Goal: Use online tool/utility: Utilize a website feature to perform a specific function

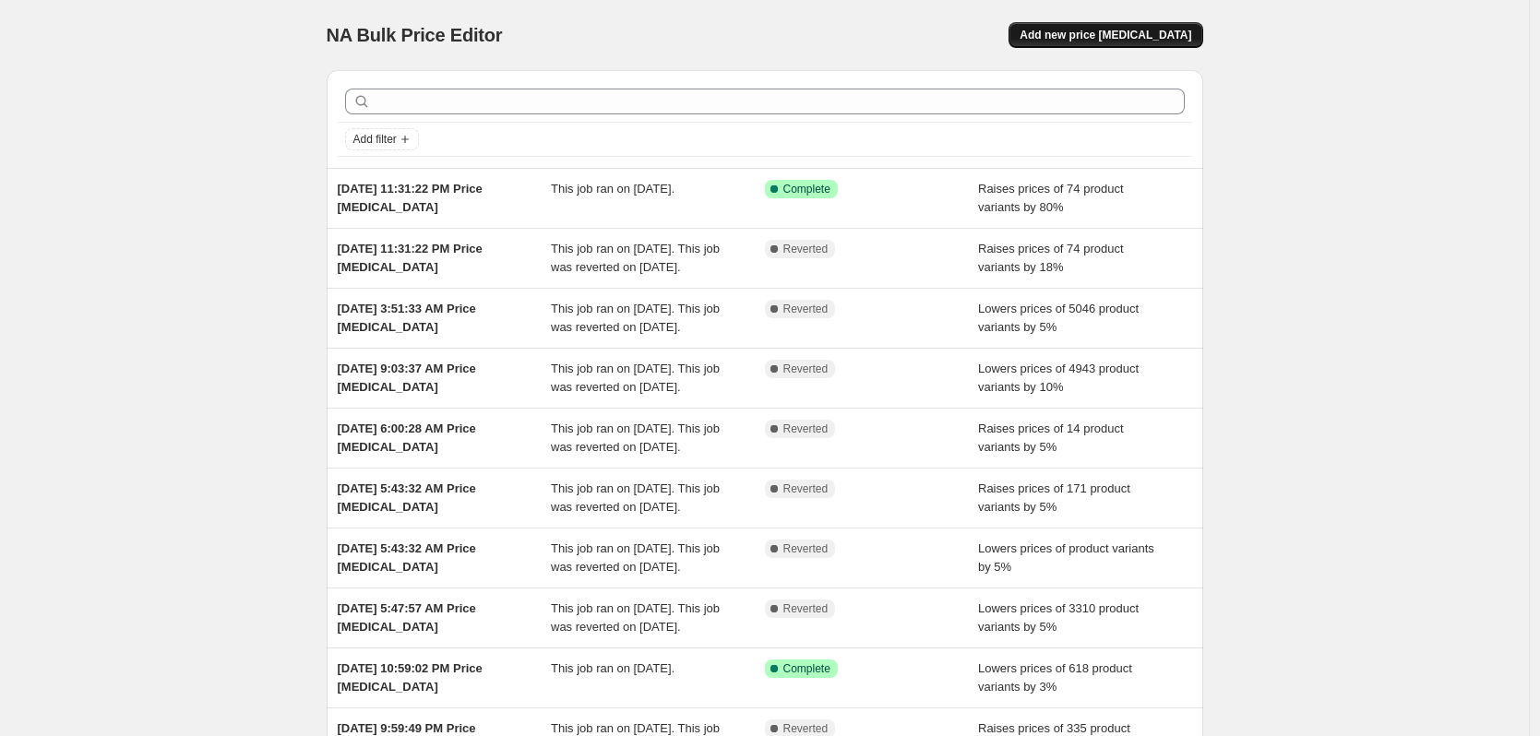
click at [1149, 27] on button "Add new price [MEDICAL_DATA]" at bounding box center [1106, 35] width 194 height 26
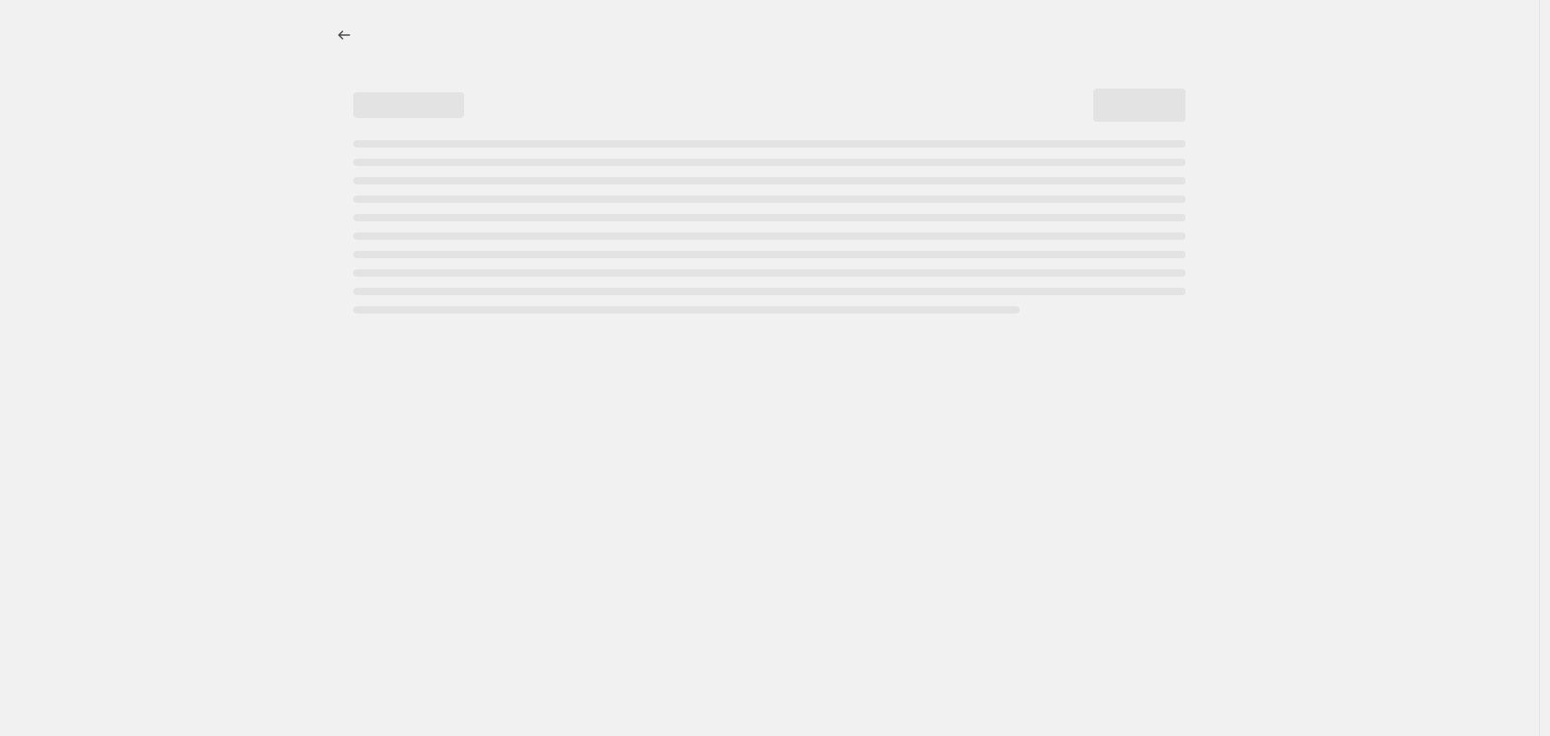
select select "percentage"
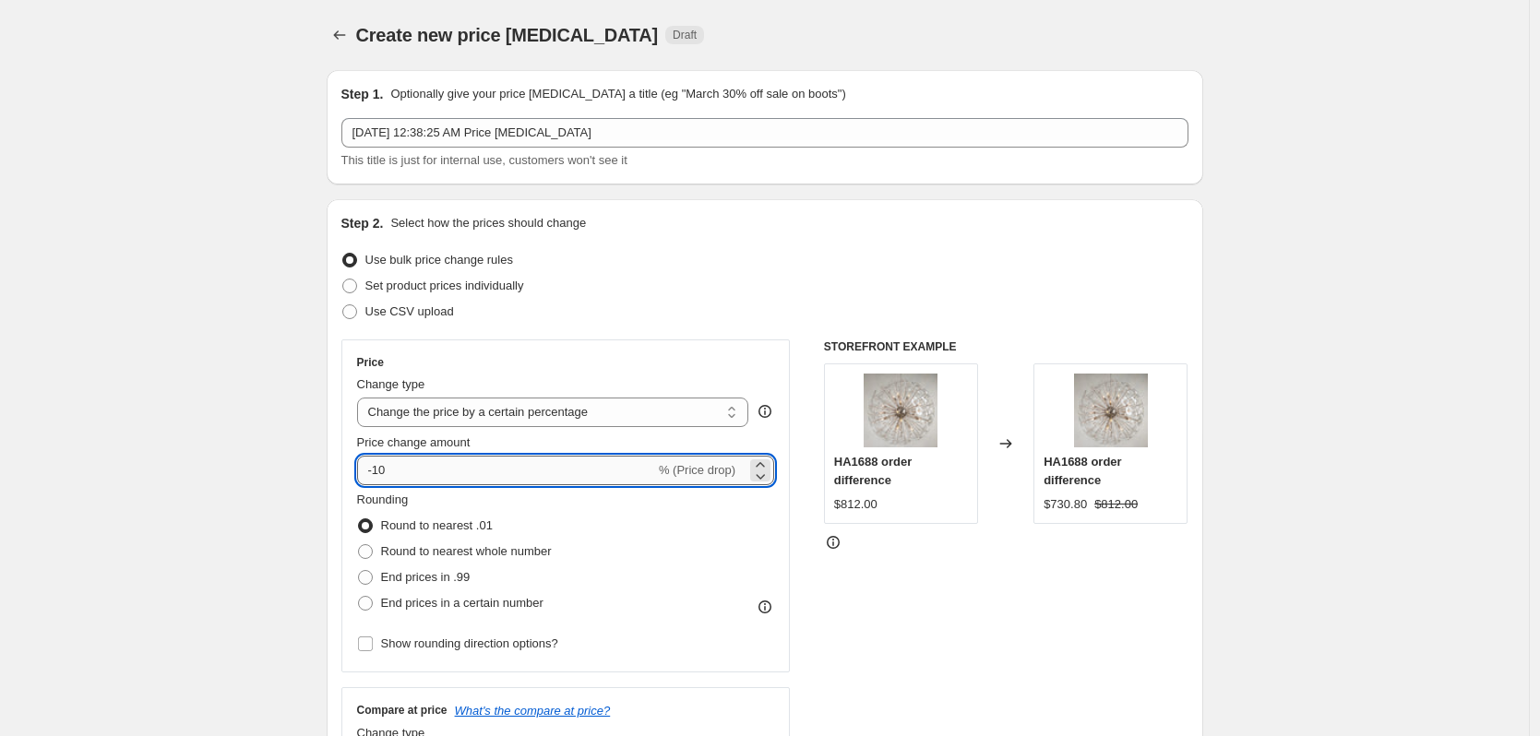
drag, startPoint x: 394, startPoint y: 467, endPoint x: 371, endPoint y: 471, distance: 23.4
click at [371, 471] on input "-10" at bounding box center [506, 471] width 298 height 30
click at [374, 473] on input "100" at bounding box center [495, 471] width 277 height 30
type input "-100"
